Goal: Task Accomplishment & Management: Use online tool/utility

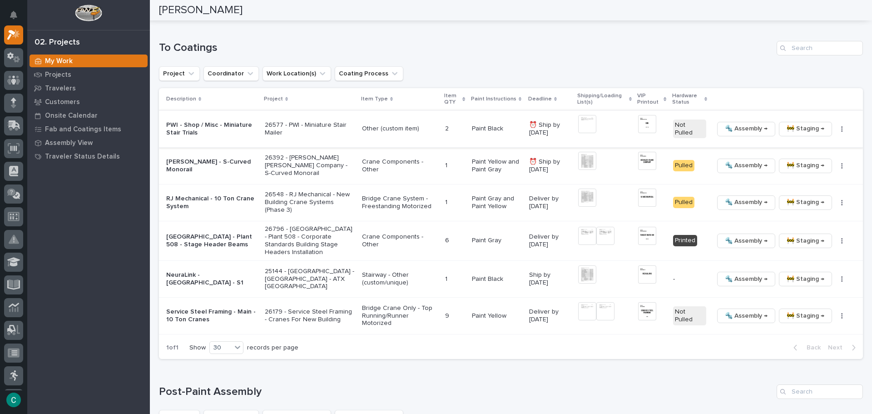
scroll to position [581, 0]
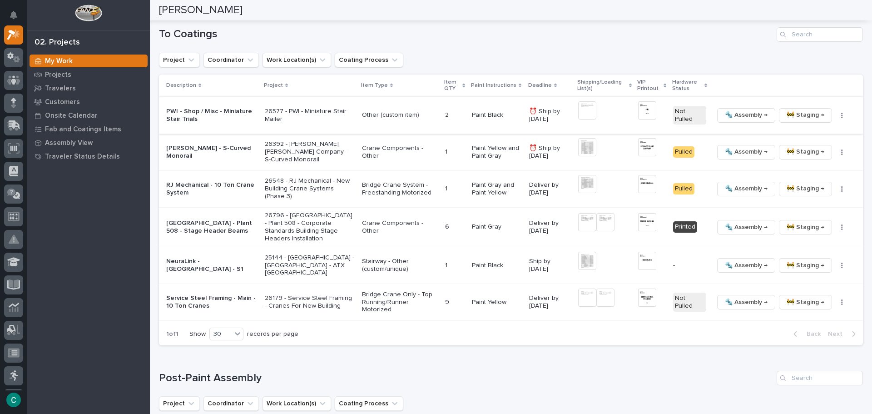
click at [582, 107] on img at bounding box center [587, 110] width 18 height 18
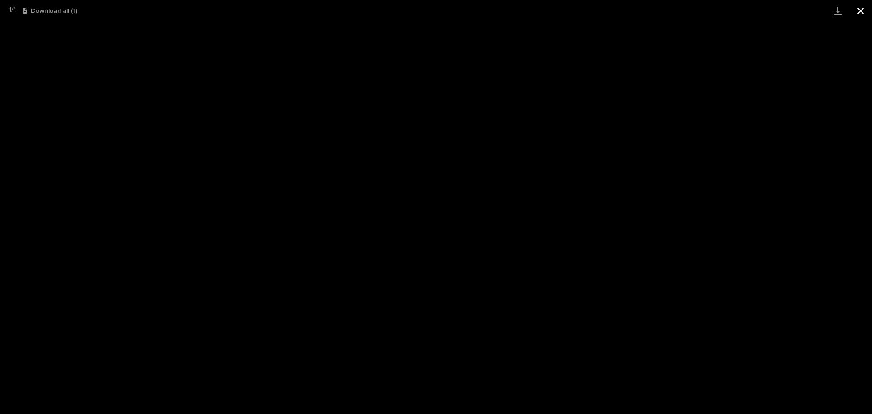
click at [862, 9] on button "Close gallery" at bounding box center [861, 10] width 23 height 21
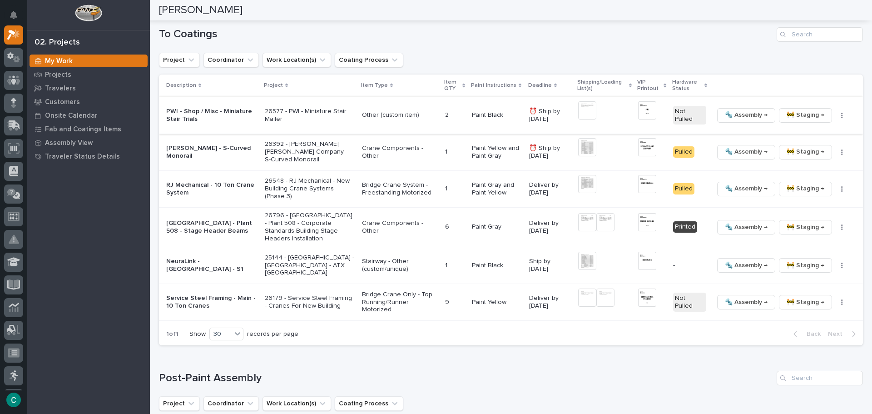
click at [793, 114] on span "🚧 Staging →" at bounding box center [806, 115] width 38 height 11
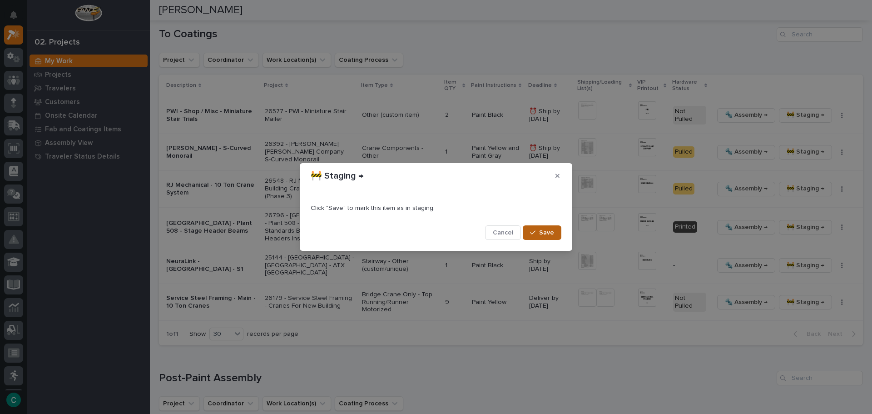
click at [540, 238] on button "Save" at bounding box center [542, 232] width 39 height 15
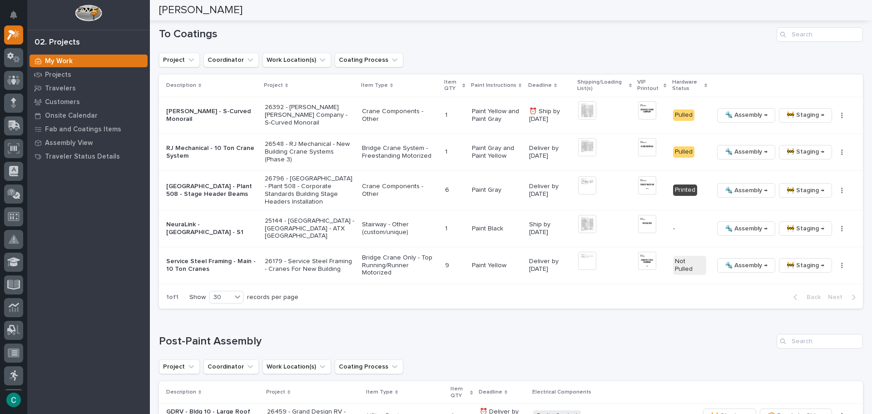
scroll to position [562, 0]
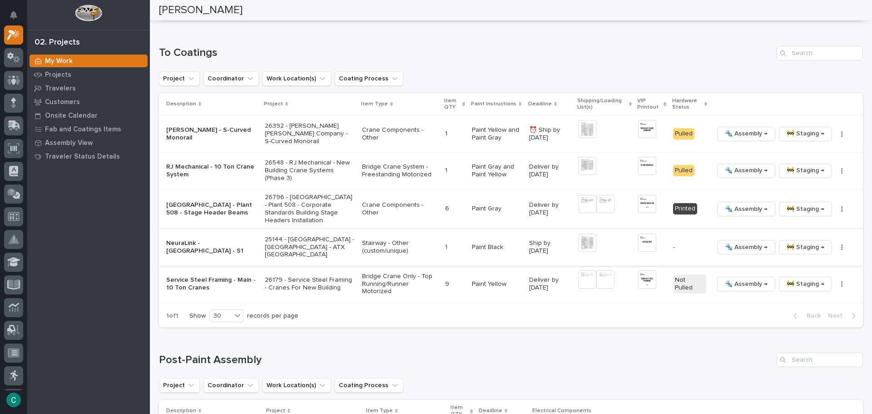
click at [803, 250] on span "🚧 Staging →" at bounding box center [806, 247] width 38 height 11
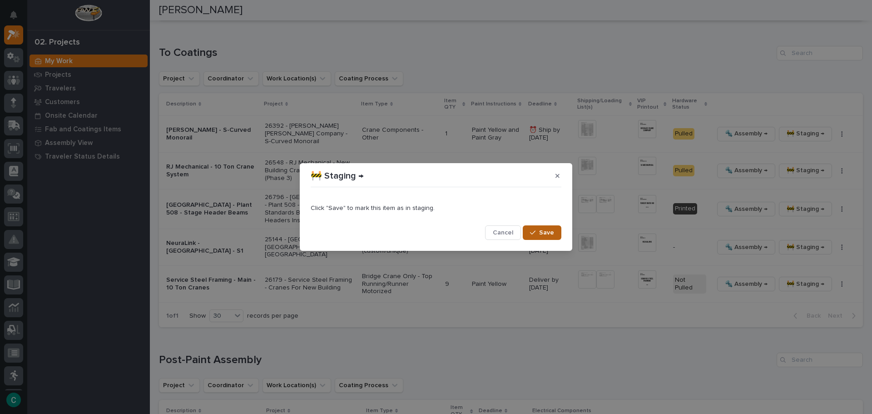
click at [534, 234] on icon "button" at bounding box center [532, 233] width 5 height 4
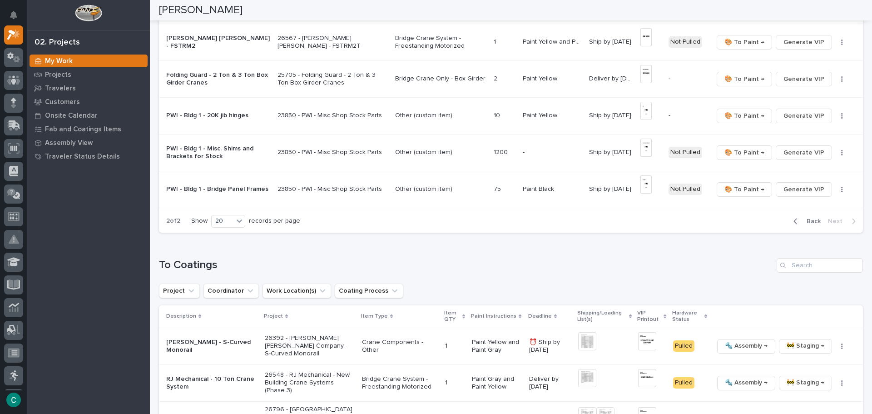
scroll to position [363, 0]
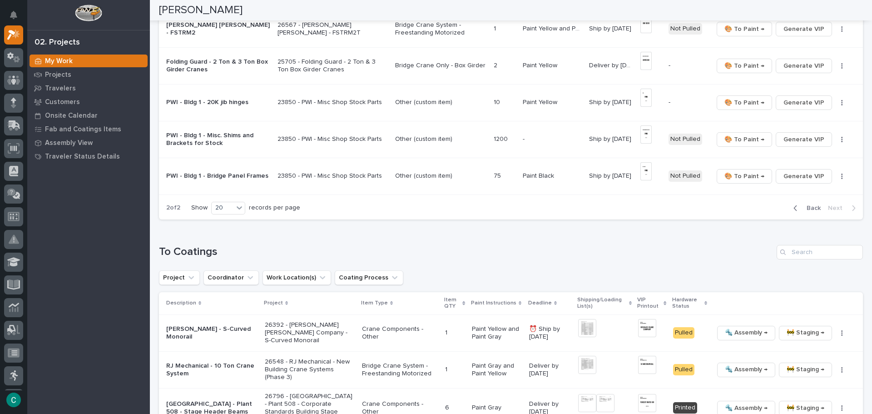
click at [795, 211] on div "button" at bounding box center [798, 208] width 8 height 8
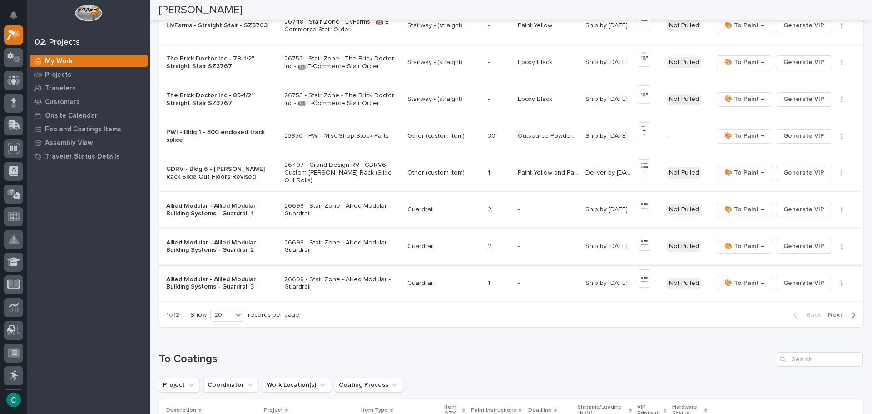
scroll to position [591, 0]
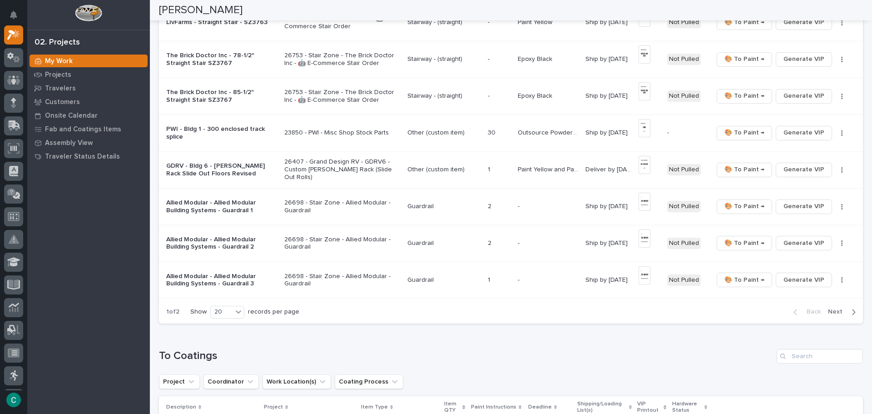
click at [833, 312] on span "Next" at bounding box center [838, 312] width 20 height 8
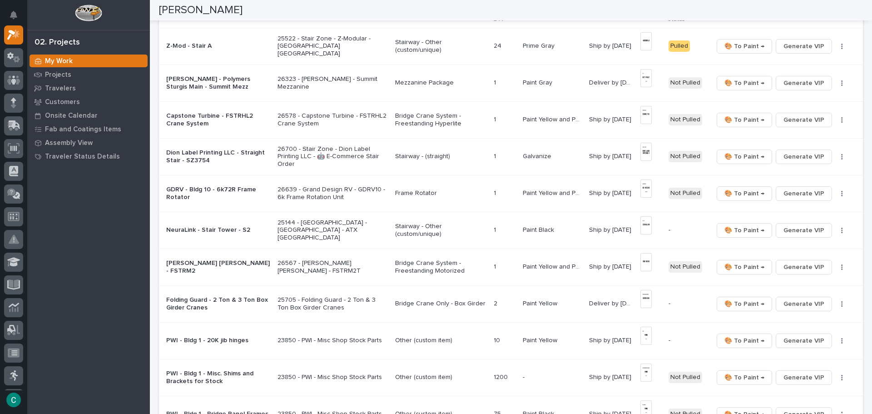
scroll to position [107, 0]
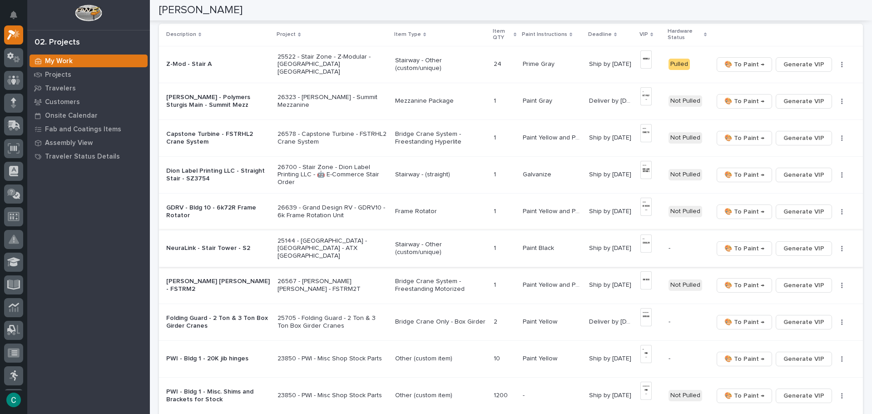
click at [646, 249] on img at bounding box center [646, 243] width 11 height 18
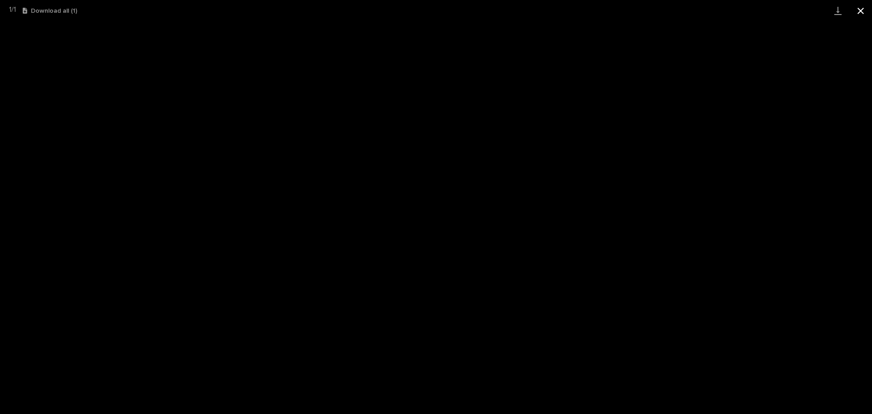
click at [864, 10] on button "Close gallery" at bounding box center [861, 10] width 23 height 21
